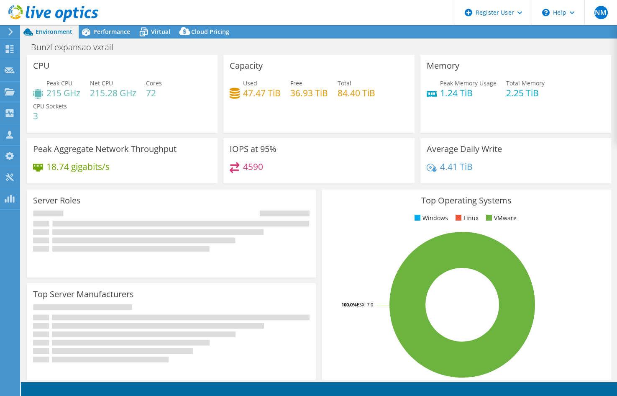
select select "USD"
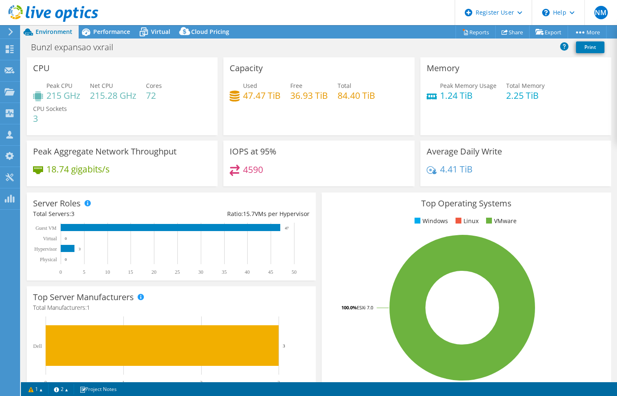
drag, startPoint x: 186, startPoint y: 51, endPoint x: 182, endPoint y: 48, distance: 5.5
click at [182, 48] on div "Bunzl expansao vxrail Print" at bounding box center [319, 46] width 596 height 15
click at [119, 36] on div "Performance" at bounding box center [108, 31] width 58 height 13
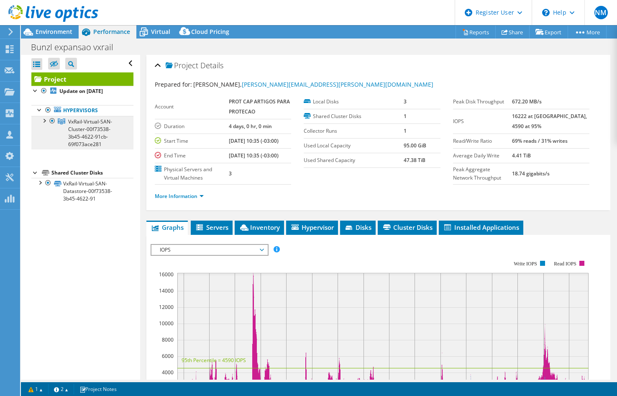
drag, startPoint x: 66, startPoint y: 131, endPoint x: 72, endPoint y: 131, distance: 5.4
click at [66, 131] on link "VxRail-Virtual-SAN-Cluster-00f73538-3b45-4622-91cb-69f073ace281" at bounding box center [82, 132] width 102 height 33
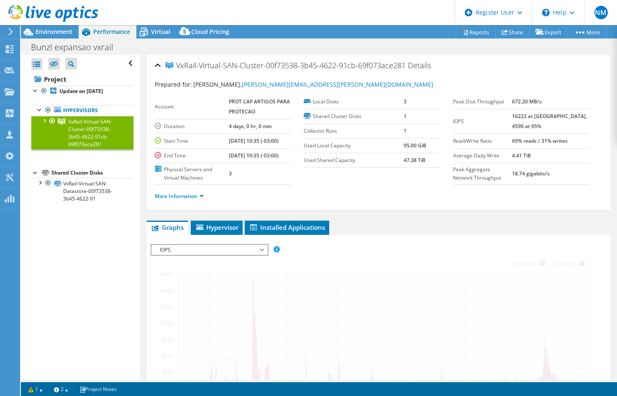
click at [43, 120] on div at bounding box center [44, 120] width 8 height 8
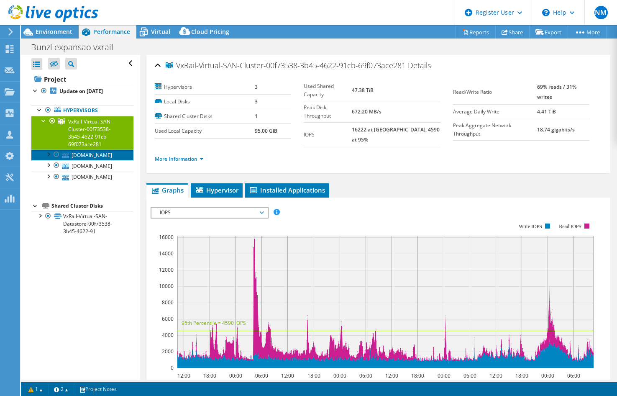
click at [79, 156] on link "[DOMAIN_NAME]" at bounding box center [82, 154] width 102 height 11
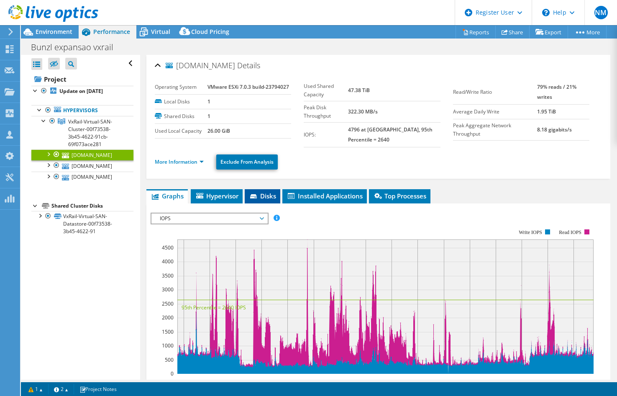
click at [261, 194] on span "Disks" at bounding box center [262, 196] width 27 height 8
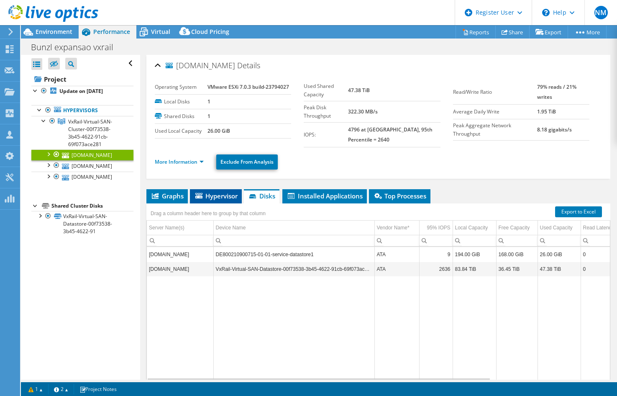
scroll to position [33, 0]
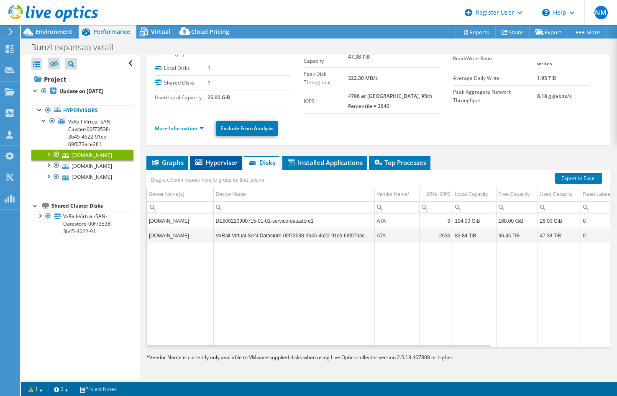
click at [210, 162] on span "Hypervisor" at bounding box center [216, 162] width 44 height 8
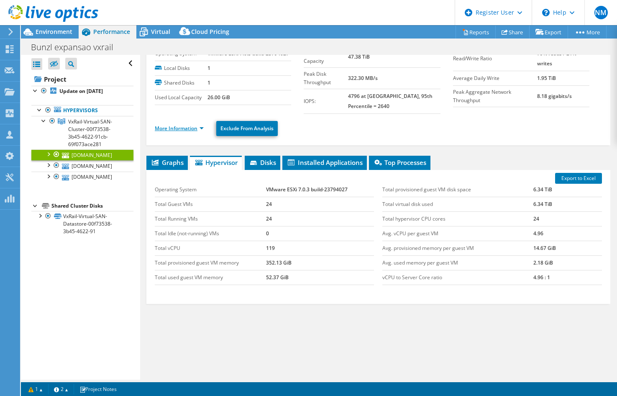
click at [192, 128] on link "More Information" at bounding box center [179, 128] width 49 height 7
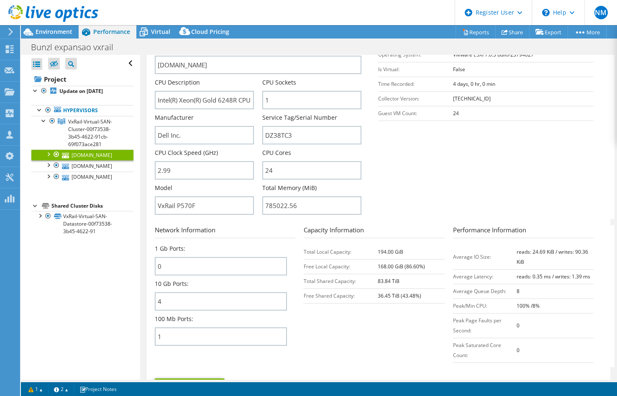
scroll to position [117, 0]
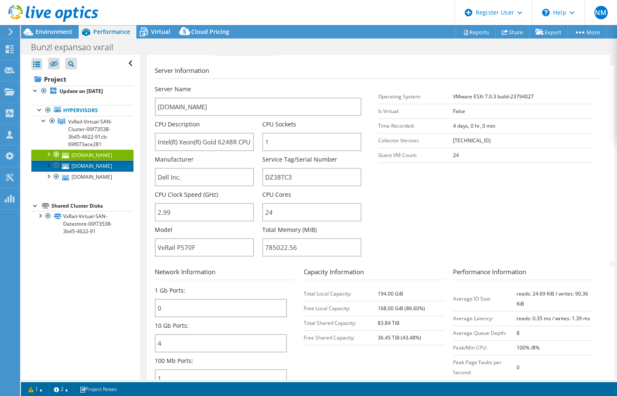
click at [76, 171] on link "[DOMAIN_NAME]" at bounding box center [82, 165] width 102 height 11
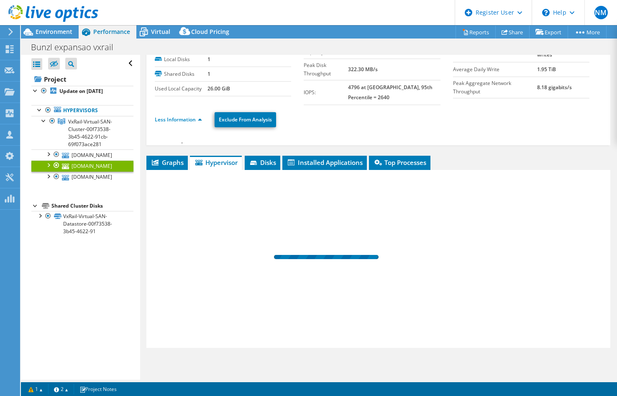
scroll to position [33, 0]
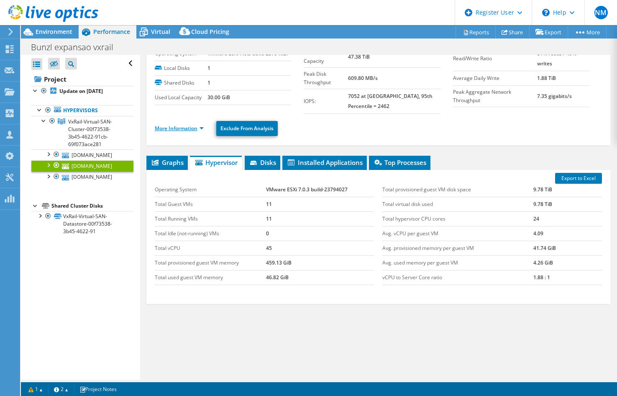
click at [172, 125] on link "More Information" at bounding box center [179, 128] width 49 height 7
click at [169, 131] on link "More Information" at bounding box center [179, 128] width 49 height 7
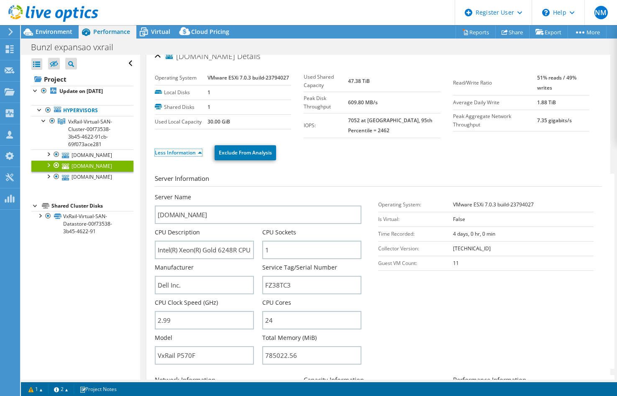
scroll to position [0, 0]
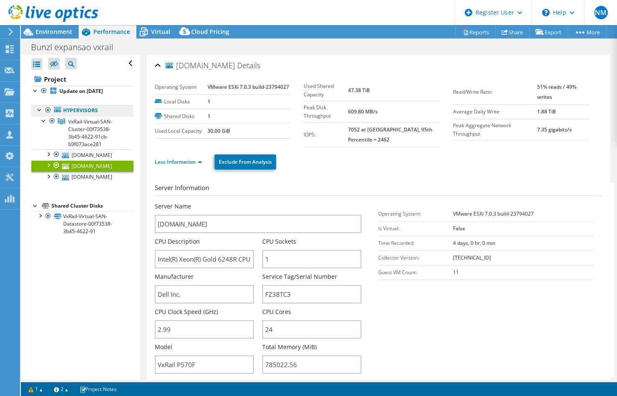
click at [79, 114] on link "Hypervisors" at bounding box center [82, 110] width 102 height 11
click at [69, 89] on b "Update on [DATE]" at bounding box center [81, 90] width 44 height 7
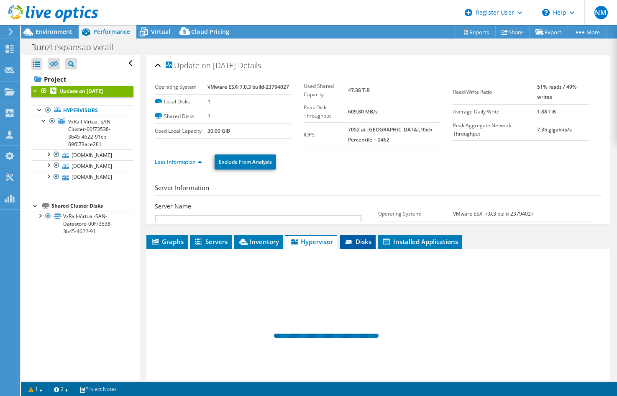
click at [366, 237] on span "Disks" at bounding box center [357, 241] width 27 height 8
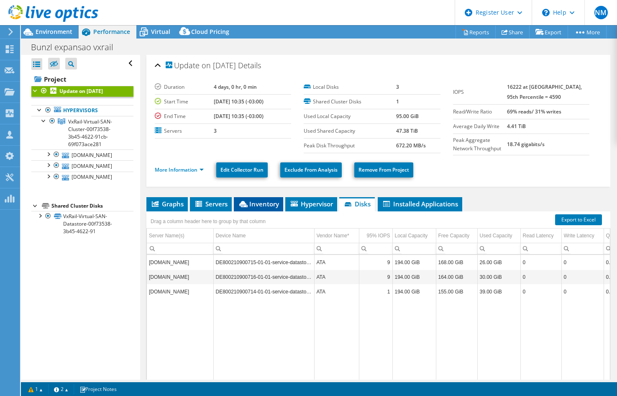
click at [261, 202] on span "Inventory" at bounding box center [258, 204] width 41 height 8
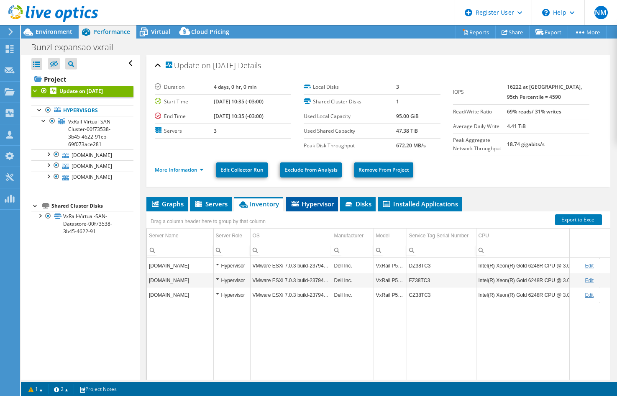
click at [298, 203] on icon at bounding box center [295, 203] width 7 height 5
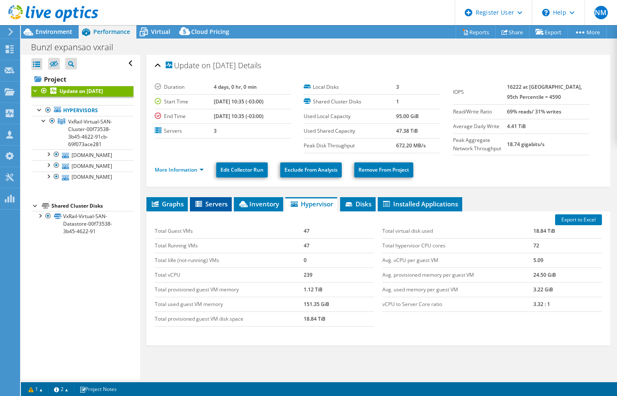
click at [205, 207] on span "Servers" at bounding box center [210, 204] width 33 height 8
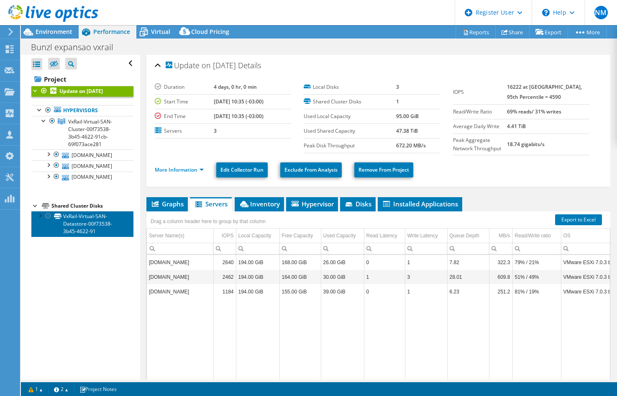
click at [87, 237] on link "VxRail-Virtual-SAN-Datastore-00f73538-3b45-4622-91" at bounding box center [82, 224] width 102 height 26
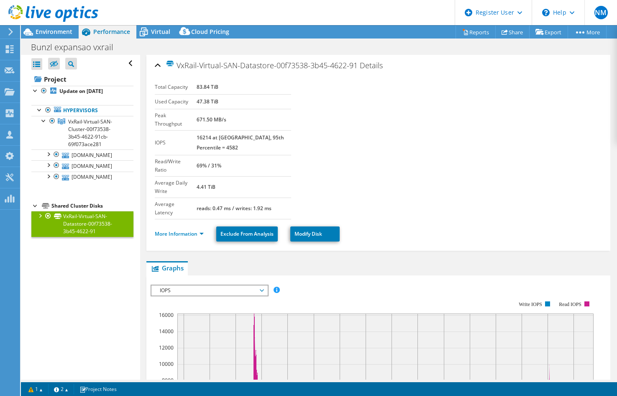
click at [40, 219] on div at bounding box center [40, 215] width 8 height 8
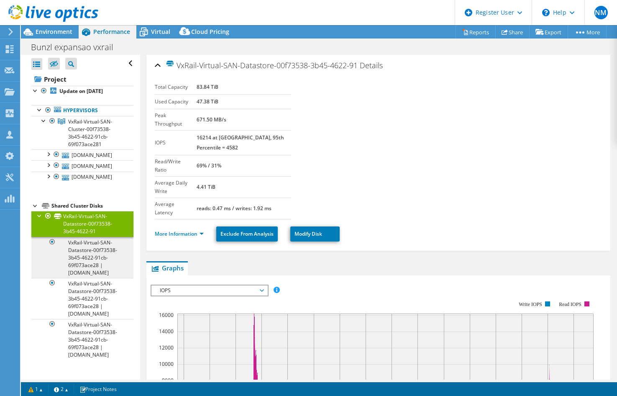
scroll to position [13, 0]
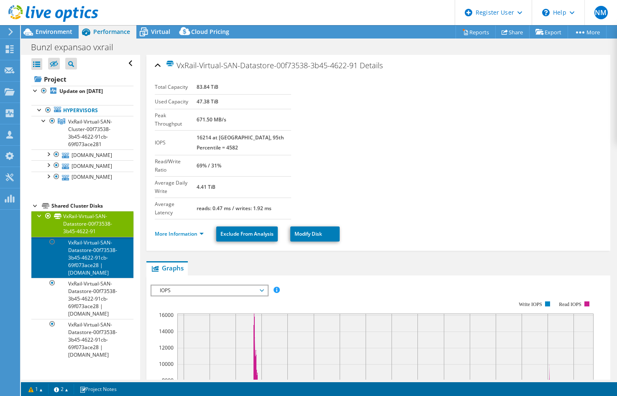
click at [76, 268] on link "VxRail-Virtual-SAN-Datastore-00f73538-3b45-4622-91cb-69f073ace28 | [DOMAIN_NAME]" at bounding box center [82, 257] width 102 height 41
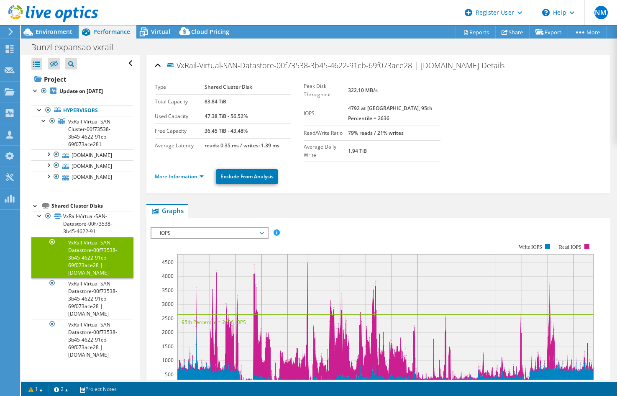
click at [184, 173] on link "More Information" at bounding box center [179, 176] width 49 height 7
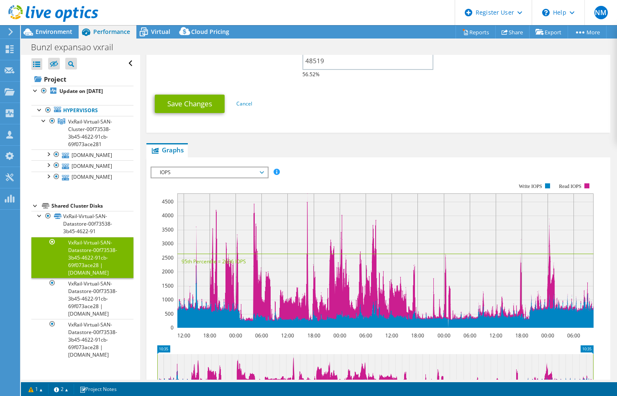
scroll to position [375, 0]
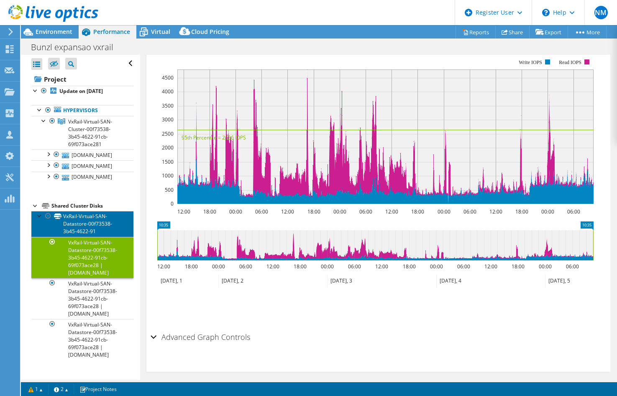
click at [94, 227] on link "VxRail-Virtual-SAN-Datastore-00f73538-3b45-4622-91" at bounding box center [82, 224] width 102 height 26
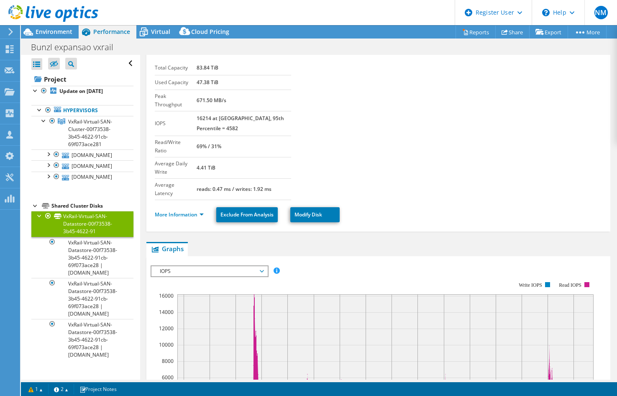
scroll to position [0, 0]
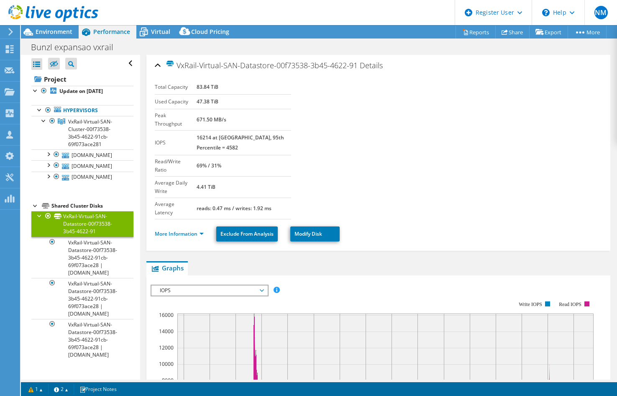
drag, startPoint x: 392, startPoint y: 177, endPoint x: 334, endPoint y: 157, distance: 61.1
click at [387, 173] on section "Total Capacity 83.84 TiB Used Capacity 47.38 TiB Peak Throughput 671.50 MB/s IO…" at bounding box center [378, 149] width 447 height 139
click at [81, 123] on span "VxRail-Virtual-SAN-Cluster-00f73538-3b45-4622-91cb-69f073ace281" at bounding box center [90, 133] width 44 height 30
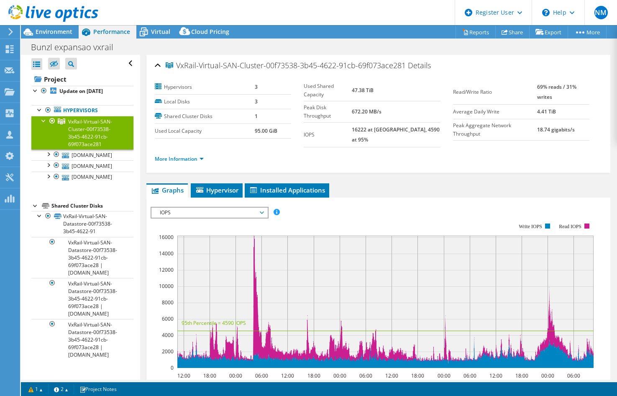
click at [214, 175] on div "VxRail-Virtual-SAN-Cluster-00f73538-3b45-4622-91cb-69f073ace281 Details Hypervi…" at bounding box center [378, 302] width 476 height 495
click at [212, 186] on span "Hypervisor" at bounding box center [217, 190] width 44 height 8
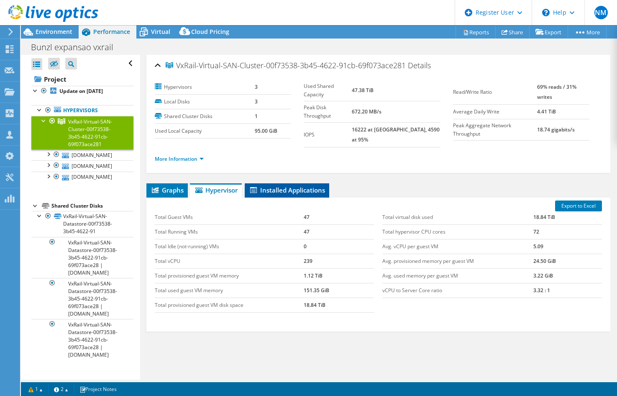
click at [285, 186] on span "Installed Applications" at bounding box center [287, 190] width 76 height 8
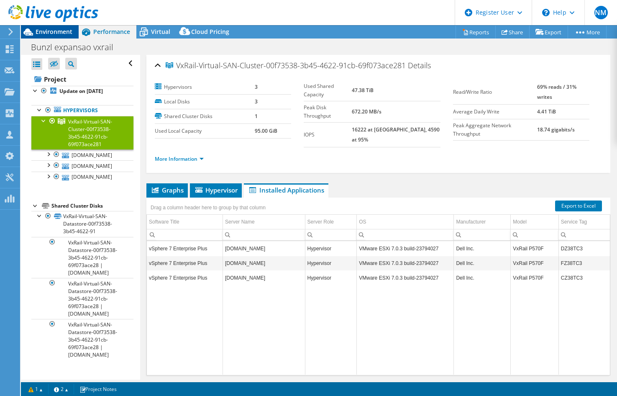
click at [50, 34] on span "Environment" at bounding box center [54, 32] width 37 height 8
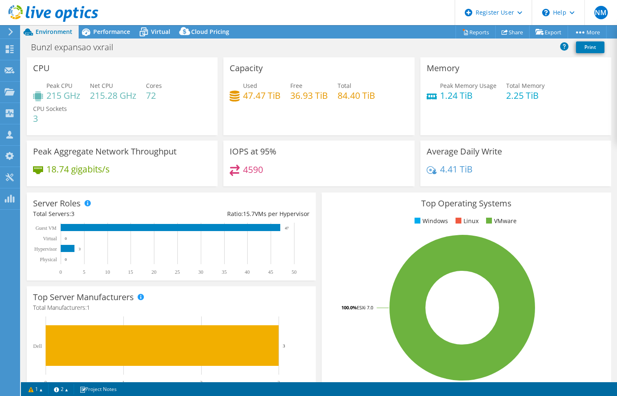
click at [343, 185] on div "IOPS at 95% 4590" at bounding box center [318, 164] width 191 height 46
drag, startPoint x: 343, startPoint y: 185, endPoint x: 506, endPoint y: 143, distance: 168.1
click at [340, 185] on div "IOPS at 95% 4590" at bounding box center [318, 164] width 191 height 46
click at [113, 31] on span "Performance" at bounding box center [111, 32] width 37 height 8
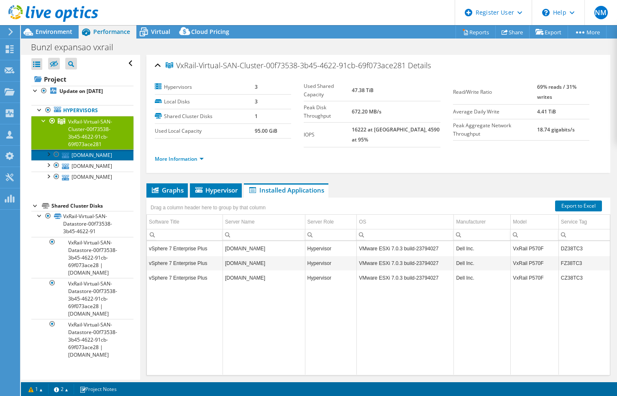
click at [87, 156] on link "[DOMAIN_NAME]" at bounding box center [82, 154] width 102 height 11
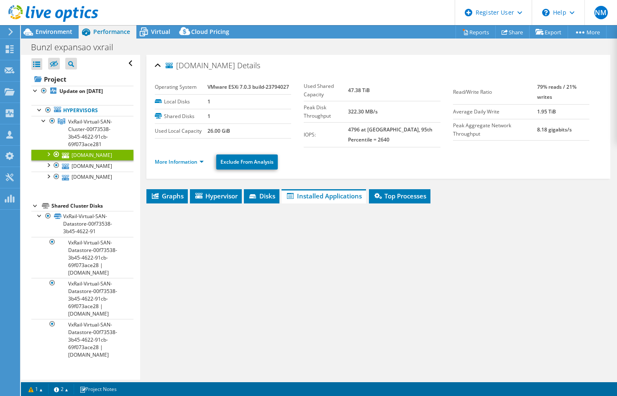
click at [51, 154] on div at bounding box center [48, 153] width 8 height 8
click at [0, 0] on link "VxRail-Virtual-SAN-Datastore-00f73538-3b45-4622-91cb-69f073ace28" at bounding box center [0, 0] width 0 height 0
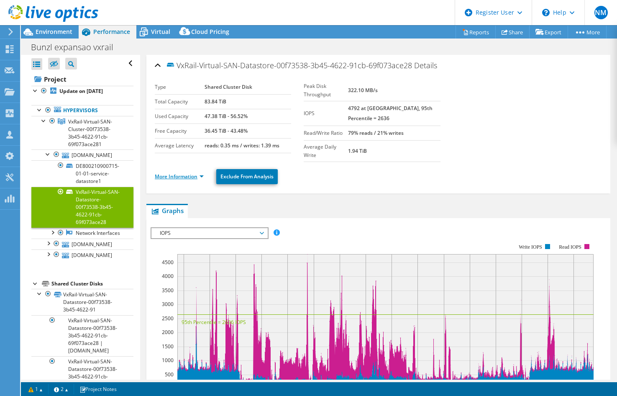
click at [177, 173] on link "More Information" at bounding box center [179, 176] width 49 height 7
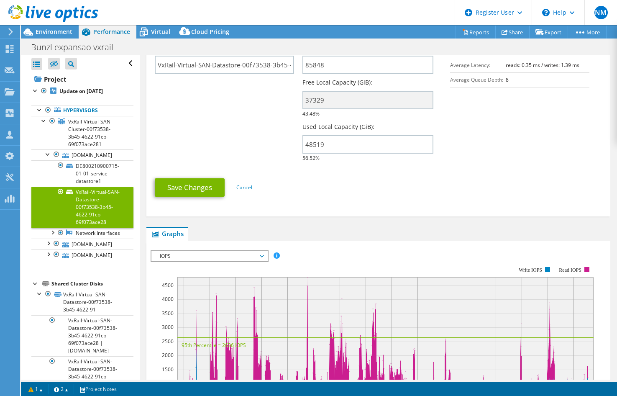
scroll to position [375, 0]
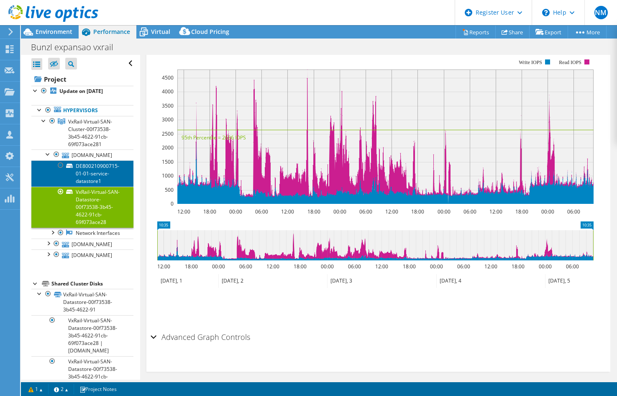
click at [86, 173] on link "DE800210900715-01-01-service-datastore1" at bounding box center [82, 173] width 102 height 26
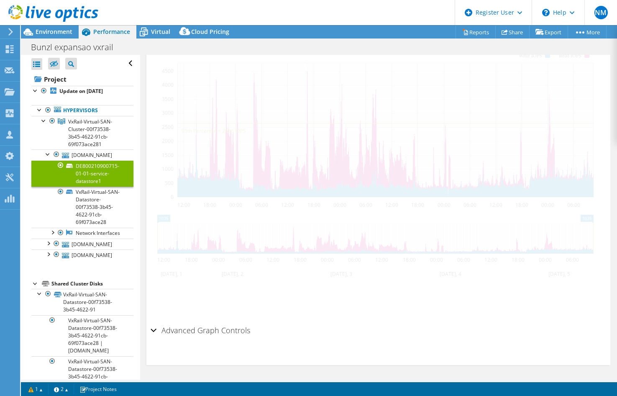
scroll to position [182, 0]
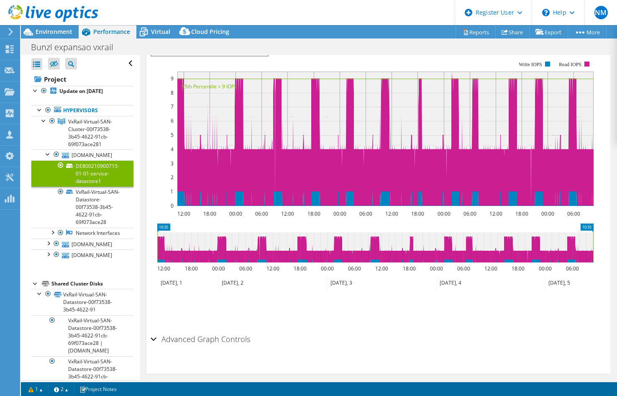
click at [387, 295] on ul "Save Zoom" at bounding box center [376, 307] width 451 height 24
click at [386, 295] on ul "Save Zoom" at bounding box center [376, 307] width 451 height 24
click at [384, 295] on ul "Save Zoom" at bounding box center [376, 307] width 451 height 24
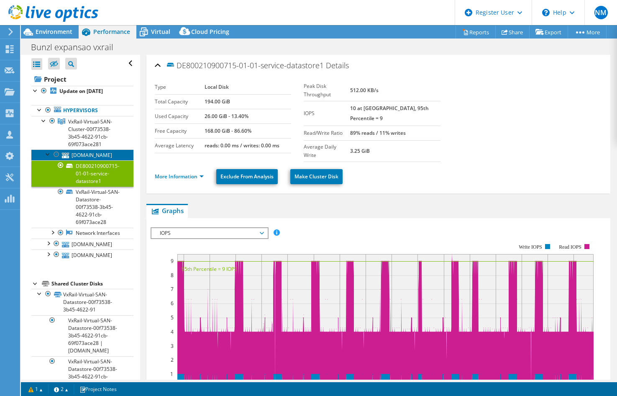
click at [76, 156] on link "[DOMAIN_NAME]" at bounding box center [82, 154] width 102 height 11
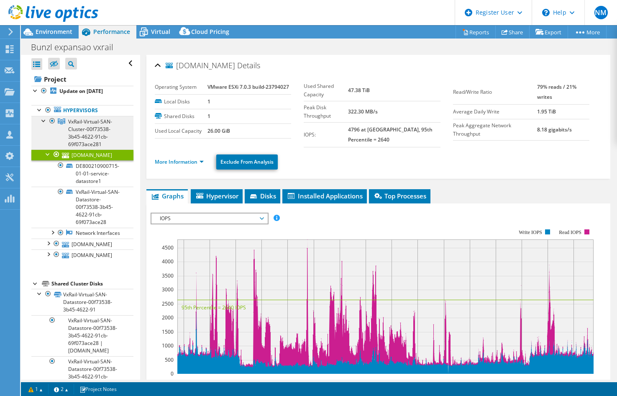
click at [85, 132] on span "VxRail-Virtual-SAN-Cluster-00f73538-3b45-4622-91cb-69f073ace281" at bounding box center [90, 133] width 44 height 30
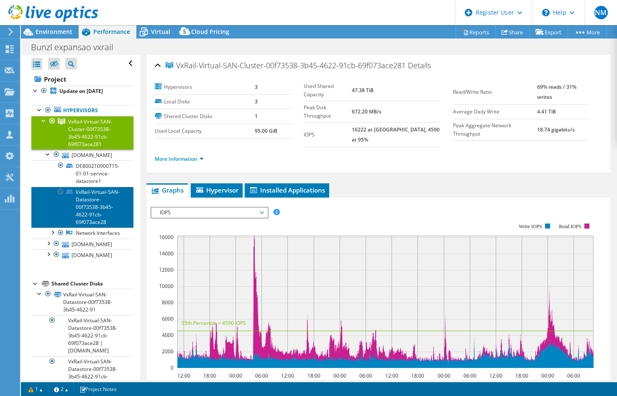
click at [97, 207] on link "VxRail-Virtual-SAN-Datastore-00f73538-3b45-4622-91cb-69f073ace28" at bounding box center [82, 207] width 102 height 41
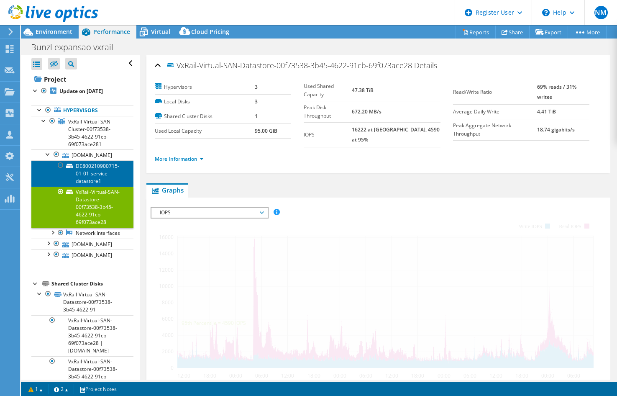
click at [83, 179] on link "DE800210900715-01-01-service-datastore1" at bounding box center [82, 173] width 102 height 26
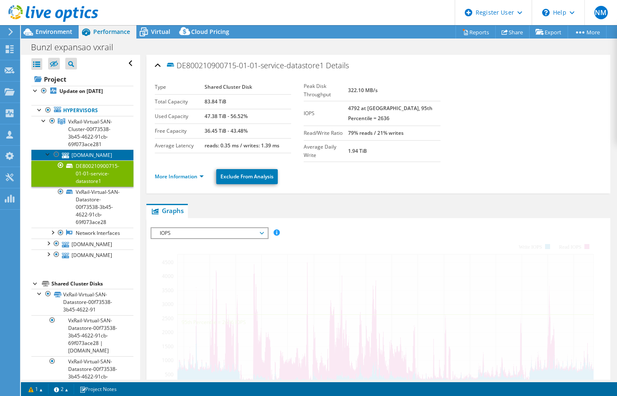
click at [84, 160] on link "[DOMAIN_NAME]" at bounding box center [82, 154] width 102 height 11
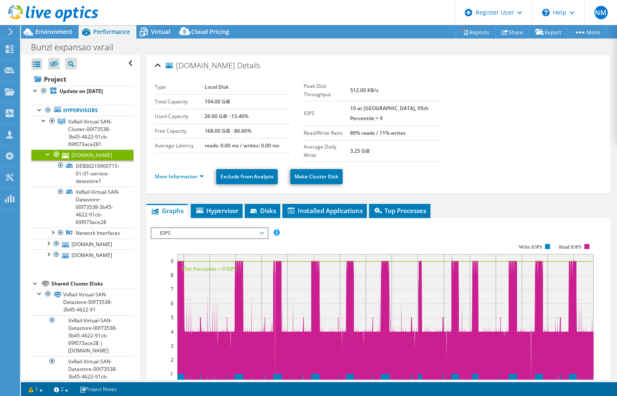
click at [187, 173] on link "More Information" at bounding box center [179, 176] width 49 height 7
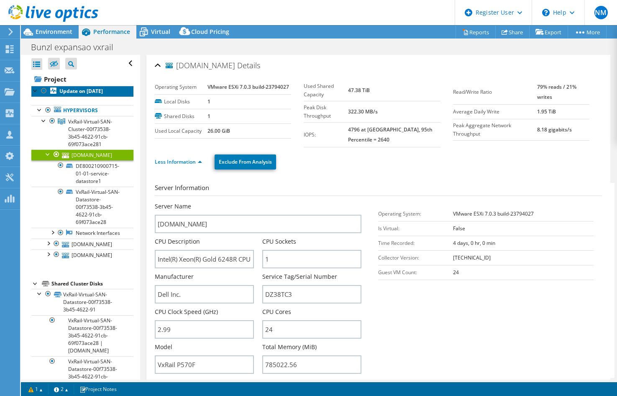
click at [87, 91] on b "Update on [DATE]" at bounding box center [81, 90] width 44 height 7
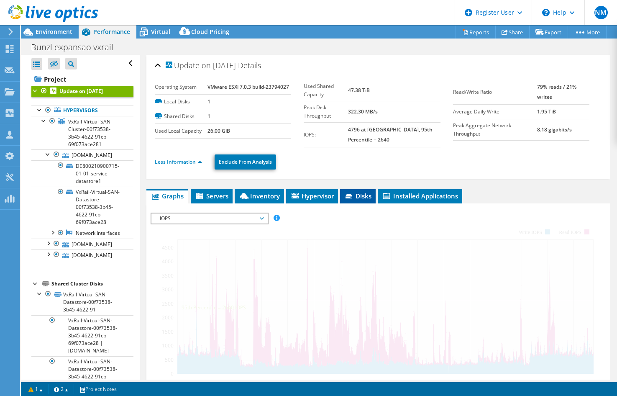
click at [353, 190] on li "Disks" at bounding box center [358, 196] width 36 height 14
click at [356, 194] on span "Disks" at bounding box center [357, 196] width 27 height 8
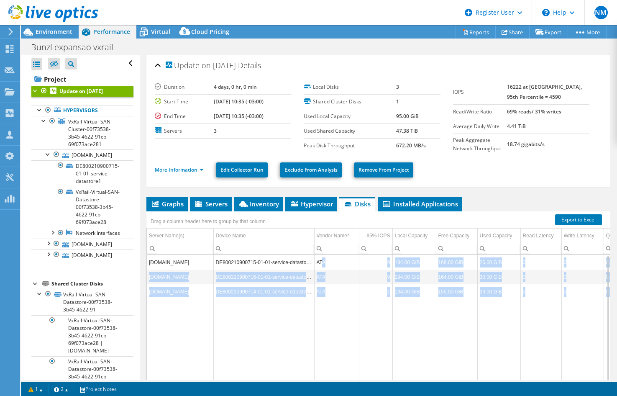
drag, startPoint x: 323, startPoint y: 262, endPoint x: 596, endPoint y: 302, distance: 276.0
click at [596, 302] on tbody "[DOMAIN_NAME] DE800210900715-01-01-service-datastore1 ATA 9 194.00 GiB 168.00 G…" at bounding box center [420, 321] width 547 height 133
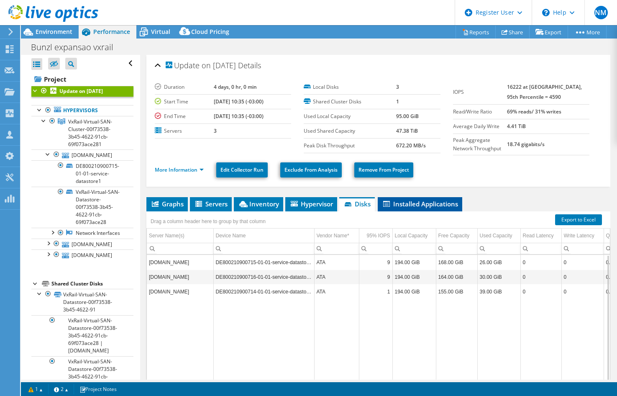
click at [437, 204] on span "Installed Applications" at bounding box center [420, 204] width 76 height 8
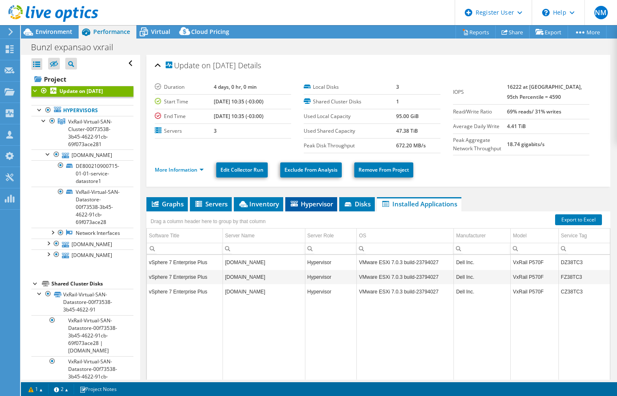
click at [289, 200] on li "Hypervisor" at bounding box center [311, 204] width 52 height 14
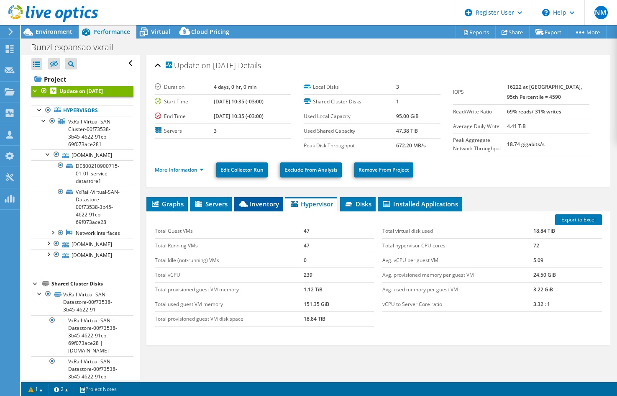
click at [252, 201] on span "Inventory" at bounding box center [258, 204] width 41 height 8
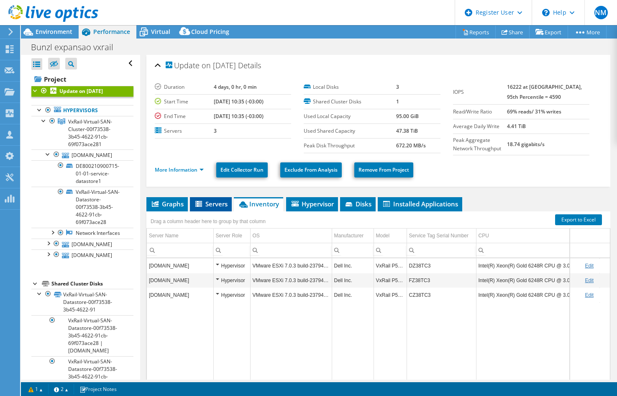
click at [202, 198] on li "Servers" at bounding box center [211, 204] width 42 height 14
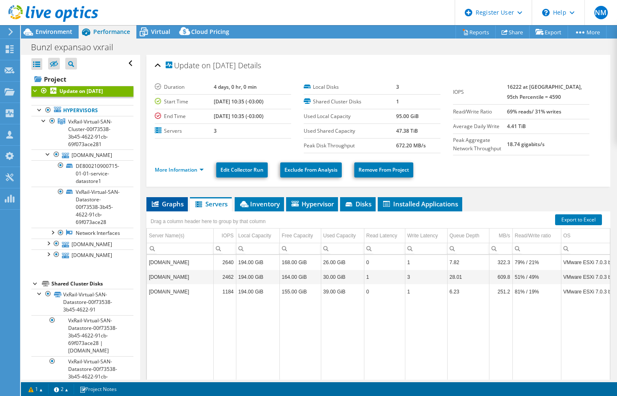
click at [148, 202] on li "Graphs" at bounding box center [166, 204] width 41 height 14
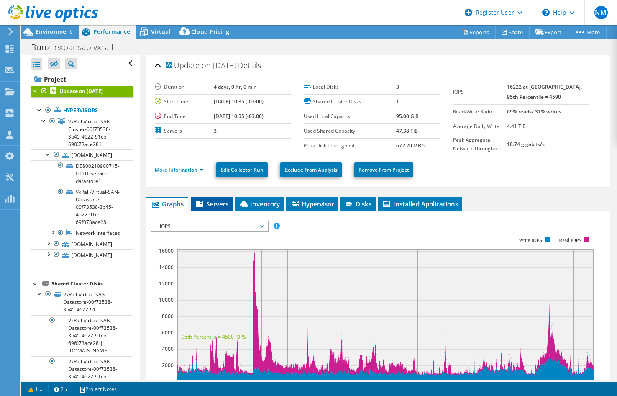
click at [206, 202] on span "Servers" at bounding box center [211, 204] width 33 height 8
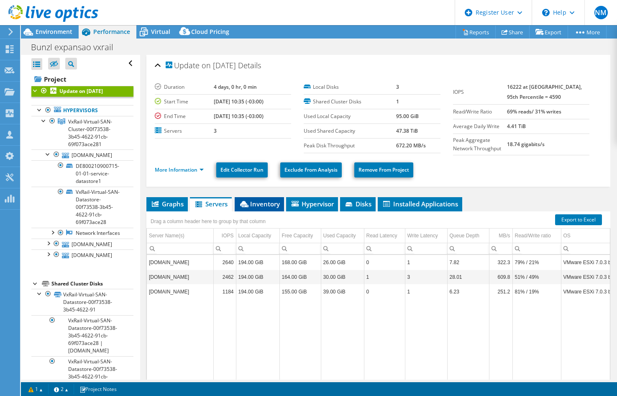
click at [260, 207] on span "Inventory" at bounding box center [259, 204] width 41 height 8
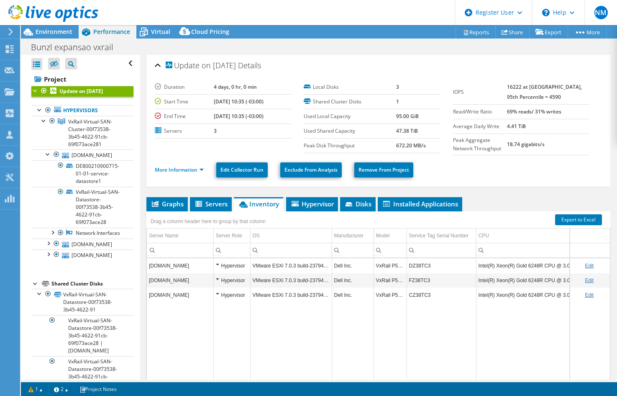
click at [415, 266] on td "DZ38TC3" at bounding box center [441, 265] width 69 height 15
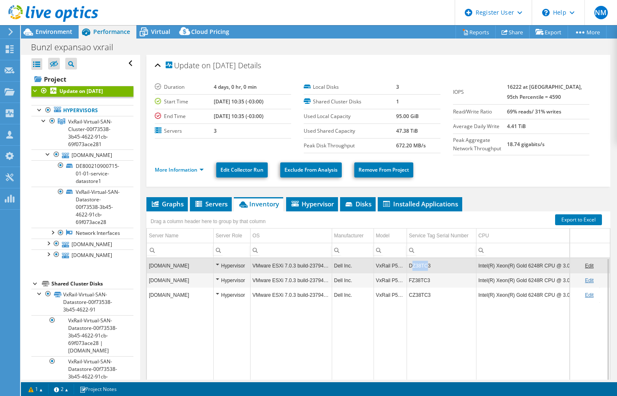
drag, startPoint x: 427, startPoint y: 264, endPoint x: 411, endPoint y: 265, distance: 15.9
click at [411, 265] on td "DZ38TC3" at bounding box center [441, 265] width 69 height 15
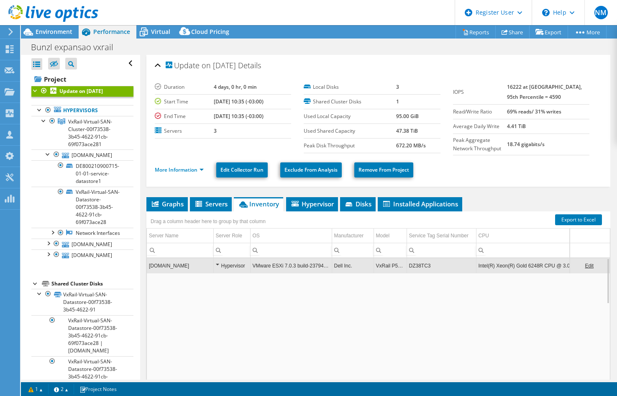
click at [433, 268] on td "DZ38TC3" at bounding box center [441, 265] width 69 height 15
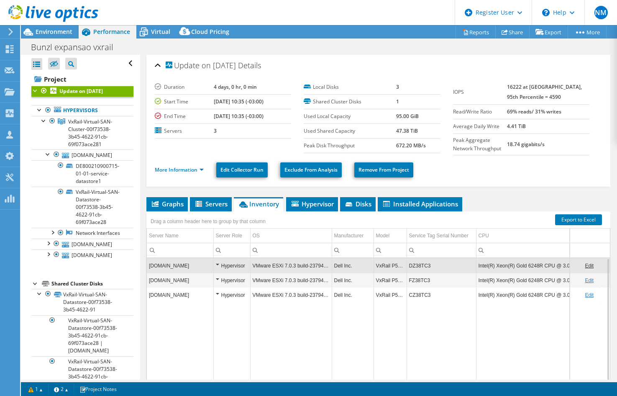
drag, startPoint x: 433, startPoint y: 264, endPoint x: 410, endPoint y: 265, distance: 23.1
click at [410, 265] on td "DZ38TC3" at bounding box center [441, 265] width 69 height 15
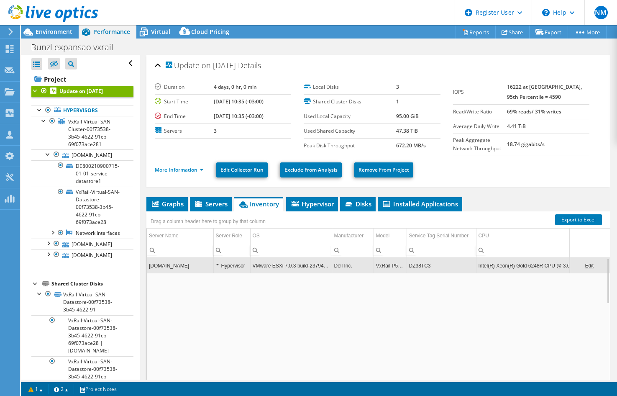
click at [411, 266] on td "DZ38TC3" at bounding box center [441, 265] width 69 height 15
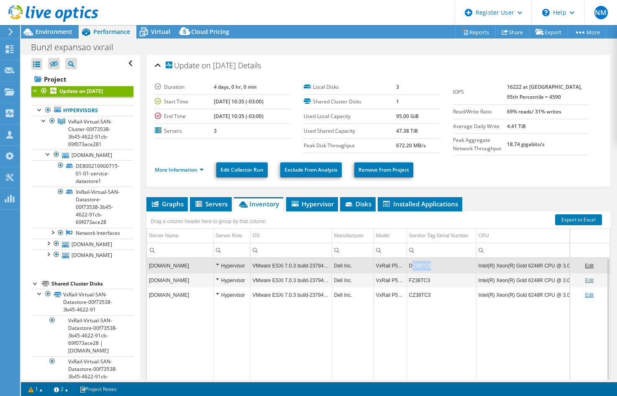
drag, startPoint x: 410, startPoint y: 265, endPoint x: 431, endPoint y: 265, distance: 21.3
click at [431, 265] on td "DZ38TC3" at bounding box center [441, 265] width 69 height 15
drag, startPoint x: 429, startPoint y: 264, endPoint x: 404, endPoint y: 268, distance: 25.0
click at [404, 268] on tr "[DOMAIN_NAME] Hypervisor VMware ESXi 7.0.3 build-23794027 Dell Inc. VxRail P570…" at bounding box center [470, 265] width 647 height 15
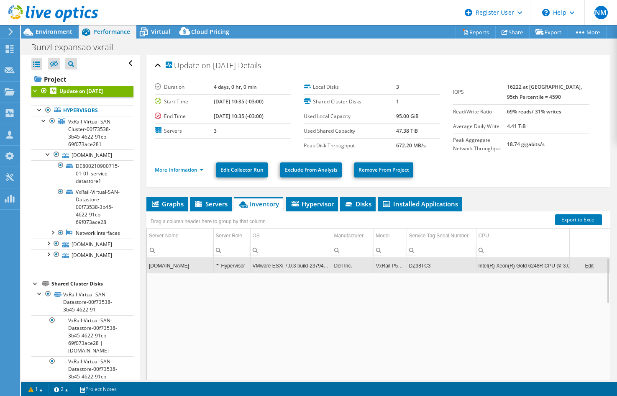
copy tr "DZ38TC3"
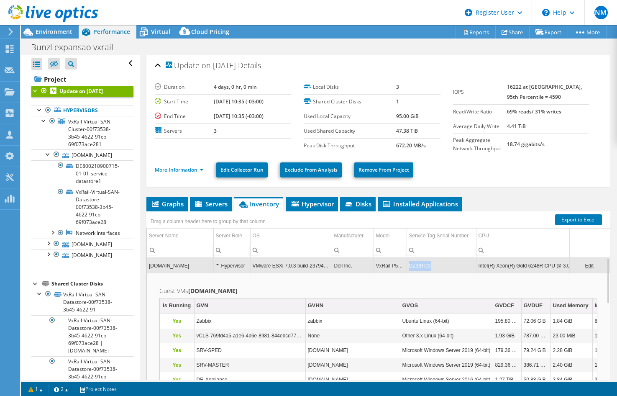
drag, startPoint x: 430, startPoint y: 266, endPoint x: 410, endPoint y: 268, distance: 20.1
click at [410, 268] on td "DZ38TC3" at bounding box center [441, 265] width 69 height 15
